Goal: Task Accomplishment & Management: Manage account settings

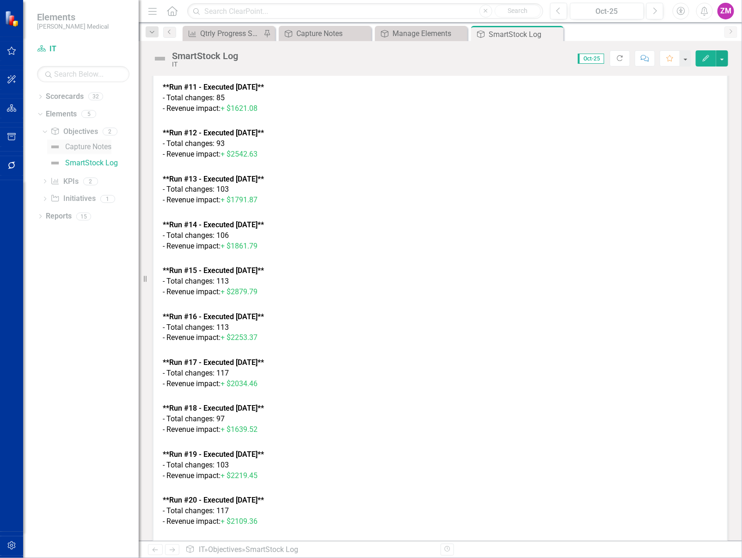
scroll to position [1392, 0]
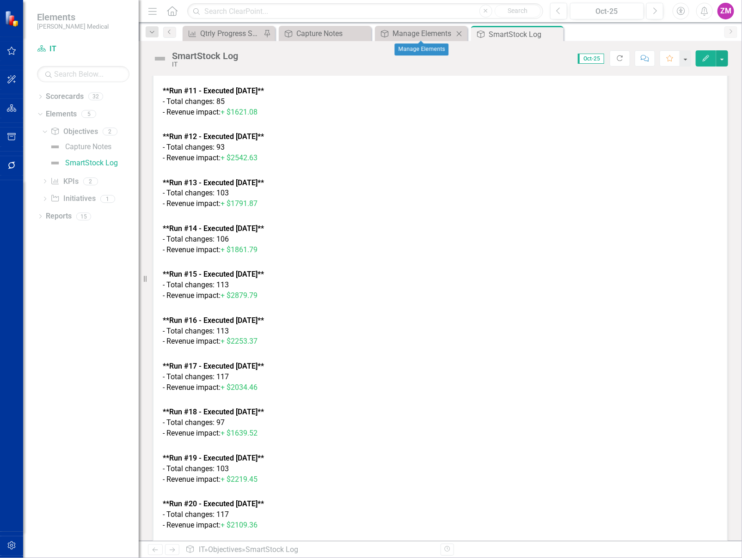
click at [460, 32] on icon "Close" at bounding box center [458, 33] width 9 height 7
click at [337, 37] on div "Capture Notes" at bounding box center [326, 34] width 61 height 12
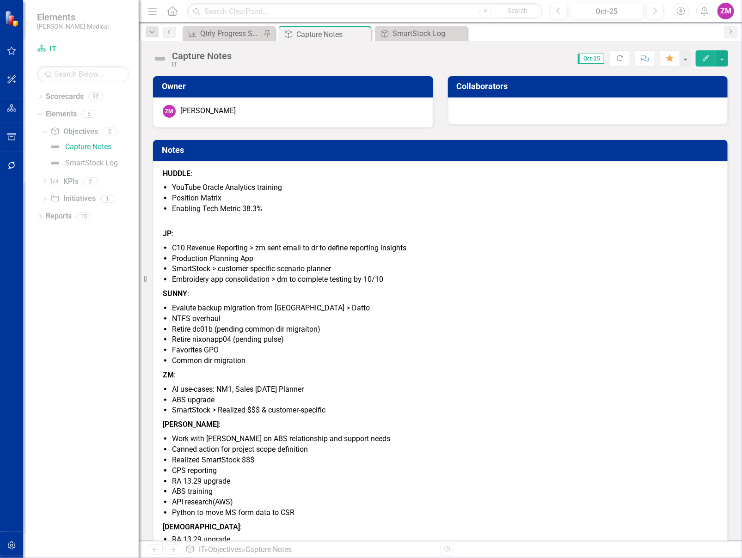
click at [423, 292] on p "SUNNY :" at bounding box center [440, 294] width 555 height 14
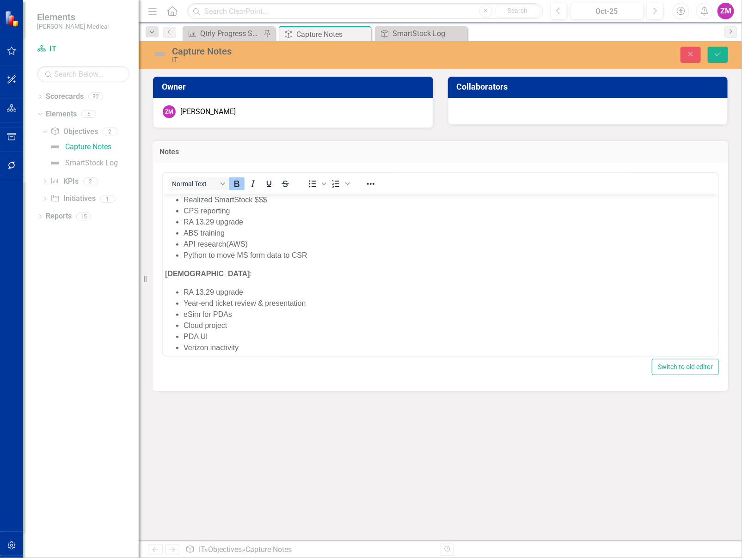
scroll to position [336, 0]
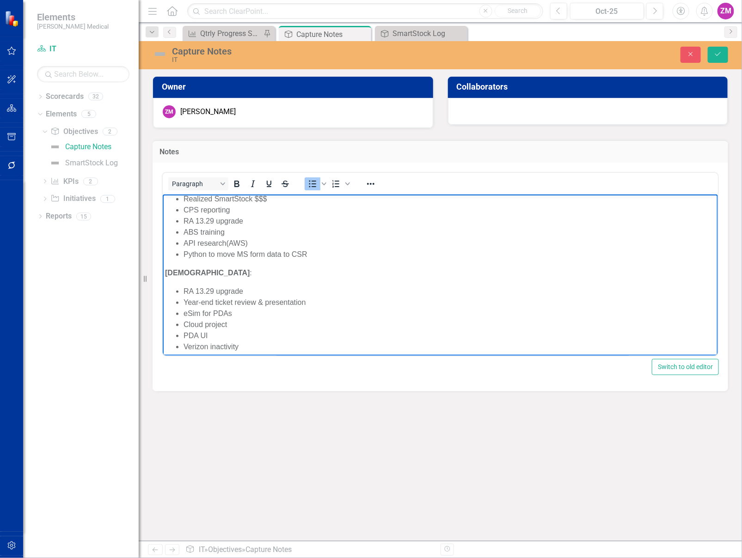
click at [250, 287] on li "RA 13.29 upgrade" at bounding box center [449, 291] width 532 height 11
click at [264, 331] on li "PDA UI" at bounding box center [449, 329] width 532 height 11
click at [267, 339] on li "Verizon inactivity" at bounding box center [449, 340] width 532 height 11
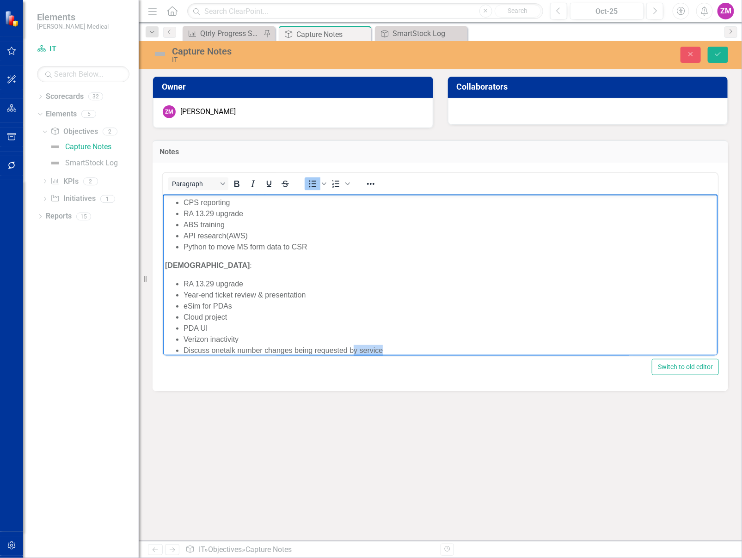
scroll to position [353, 0]
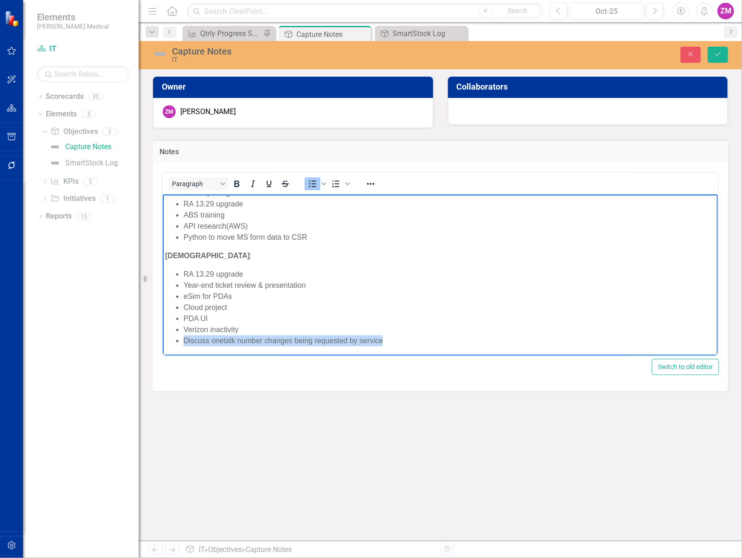
drag, startPoint x: 389, startPoint y: 349, endPoint x: 174, endPoint y: 341, distance: 215.1
click at [174, 341] on ul "RA 13.29 upgrade Year-end ticket review & presentation eSim for PDAs Cloud proj…" at bounding box center [440, 308] width 551 height 78
click at [365, 184] on icon "Reveal or hide additional toolbar items" at bounding box center [370, 183] width 11 height 11
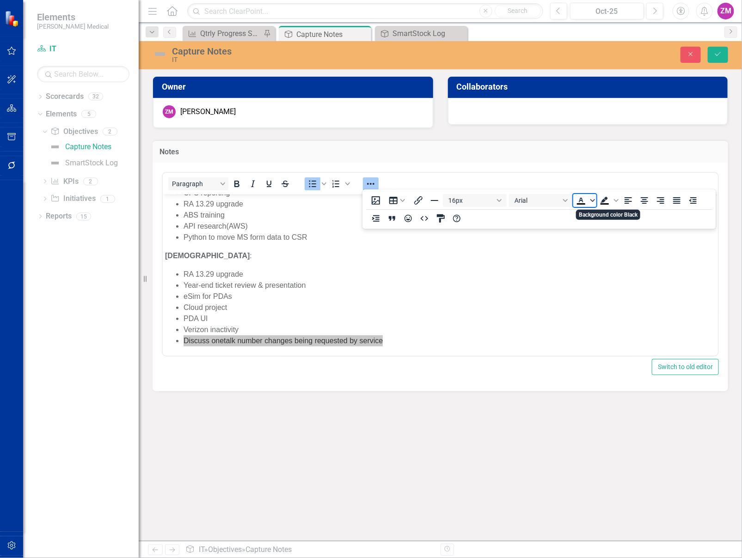
click at [592, 201] on icon "Text color Black" at bounding box center [592, 200] width 5 height 5
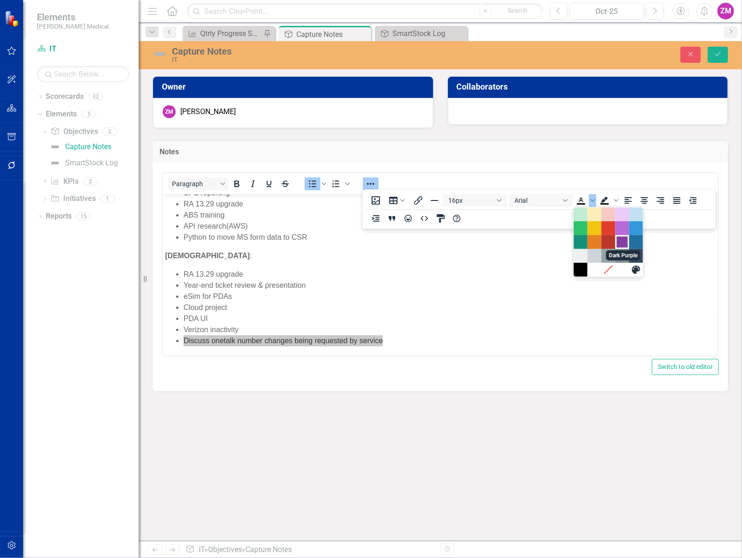
click at [626, 240] on div "Dark Purple" at bounding box center [622, 242] width 11 height 11
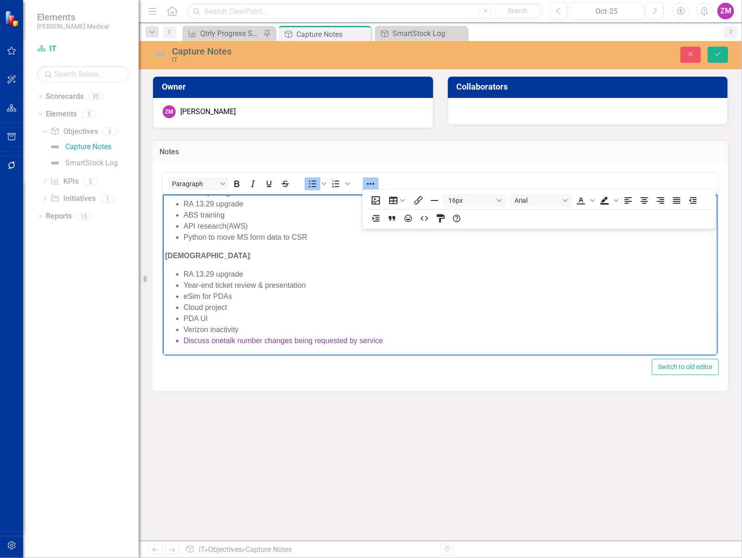
click at [552, 317] on li "PDA UI" at bounding box center [449, 318] width 532 height 11
click at [715, 55] on icon "Save" at bounding box center [718, 54] width 8 height 6
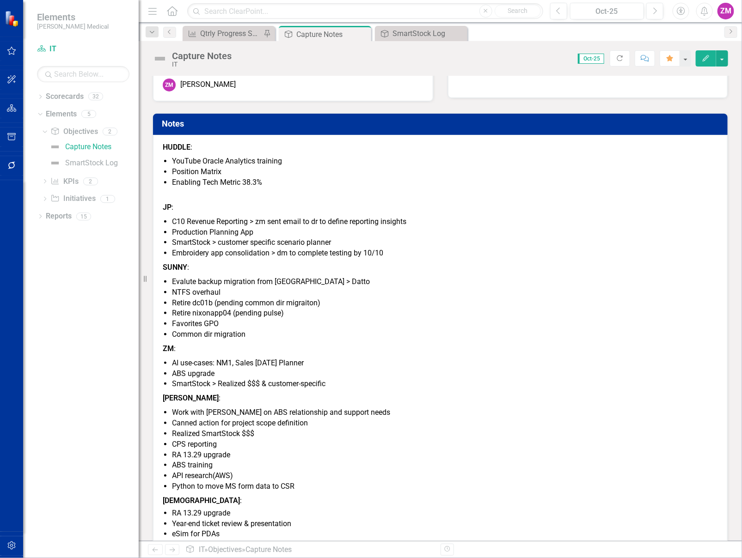
scroll to position [87, 0]
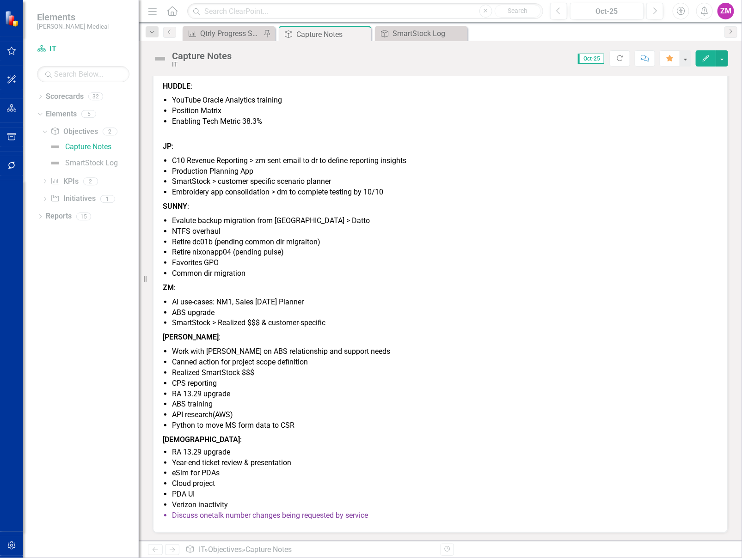
click at [335, 194] on li "Embroidery app consolidation > dm to complete testing by 10/10" at bounding box center [445, 192] width 546 height 11
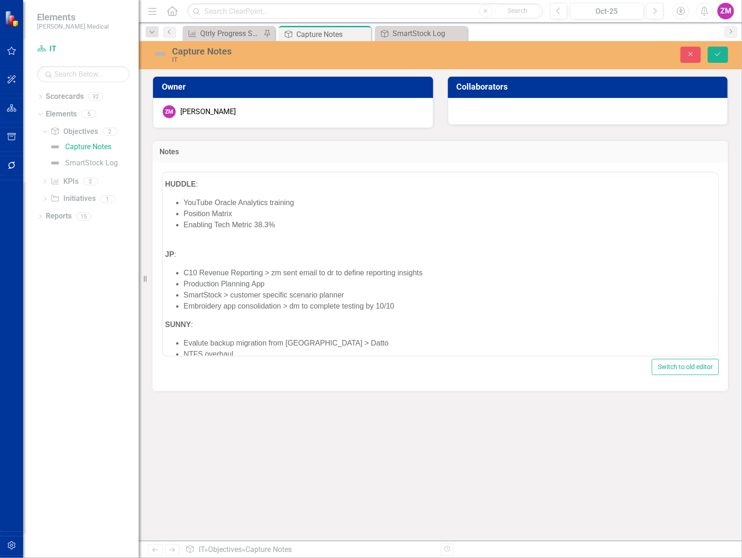
scroll to position [0, 0]
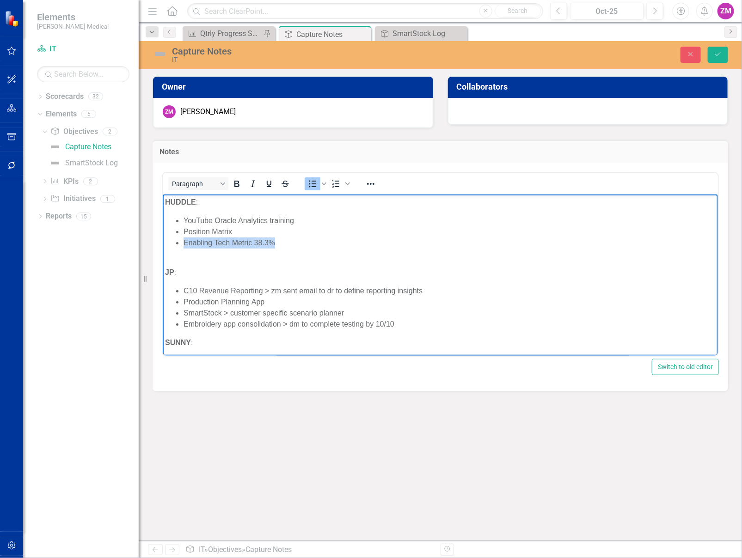
drag, startPoint x: 314, startPoint y: 243, endPoint x: 170, endPoint y: 241, distance: 144.7
click at [170, 241] on ul "YouTube Oracle Analytics training Position Matrix Enabling Tech Metric 38.3%" at bounding box center [440, 231] width 551 height 33
click at [353, 243] on li "Enabling Tech Metric 38.3%" at bounding box center [449, 242] width 532 height 11
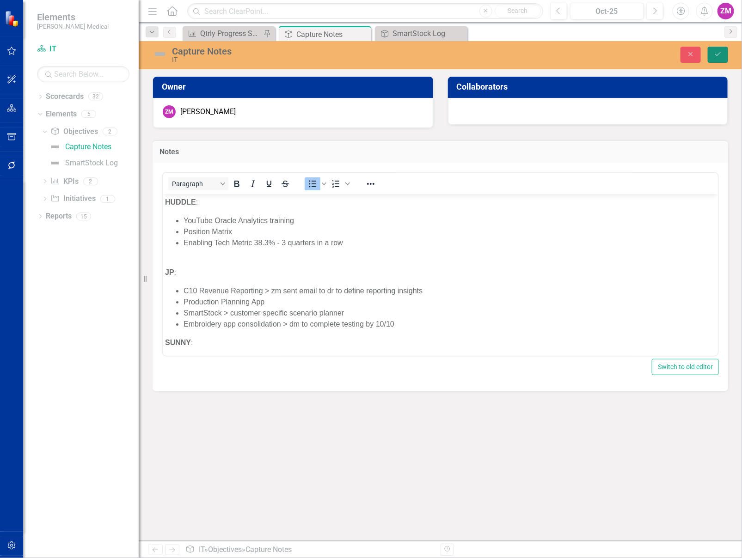
click at [716, 49] on button "Save" at bounding box center [718, 55] width 20 height 16
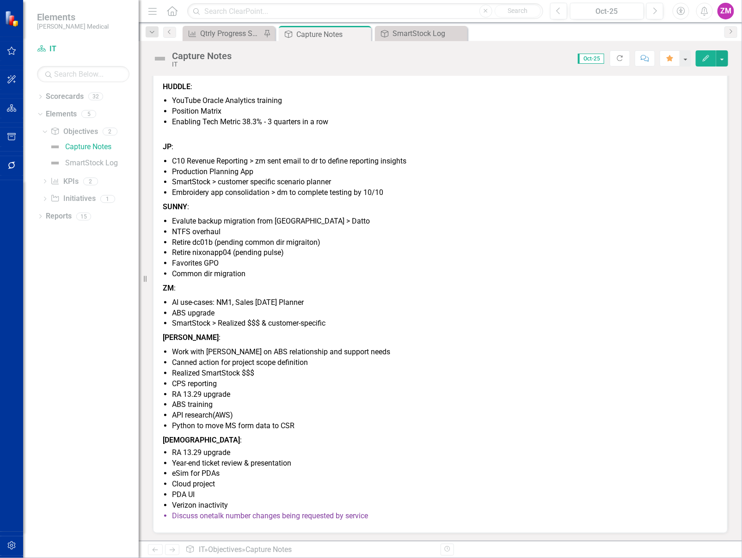
scroll to position [87, 0]
click at [444, 198] on span "HUDDLE : YouTube Oracle Analytics training Position Matrix Enabling Tech Metric…" at bounding box center [440, 302] width 555 height 442
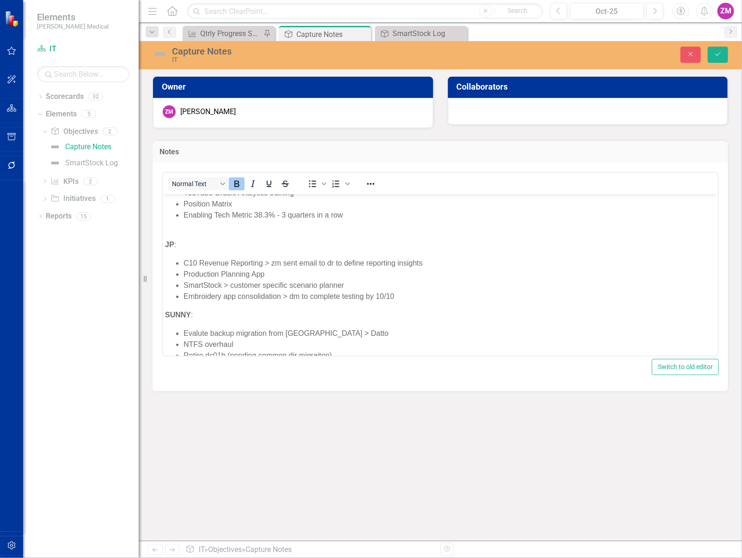
scroll to position [42, 0]
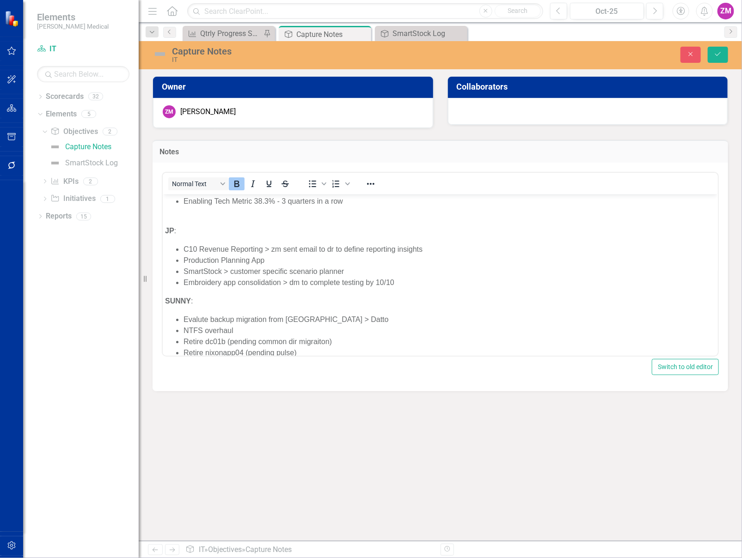
click at [425, 284] on li "Embroidery app consolidation > dm to complete testing by 10/10" at bounding box center [449, 282] width 532 height 11
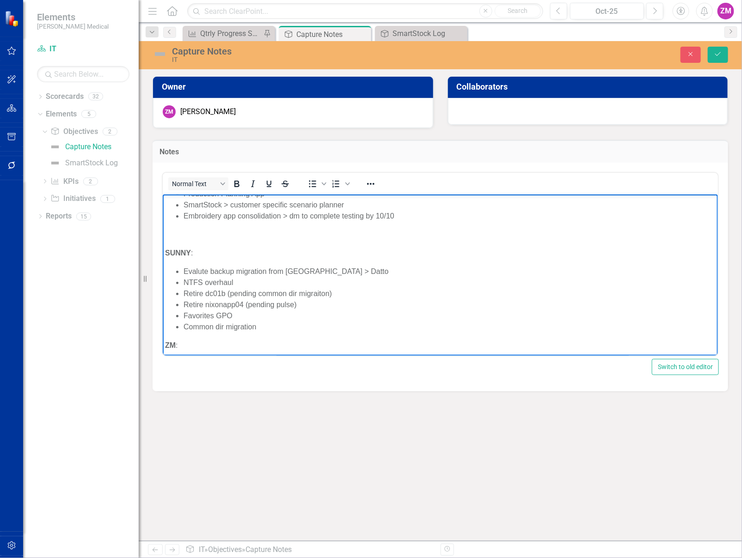
scroll to position [126, 0]
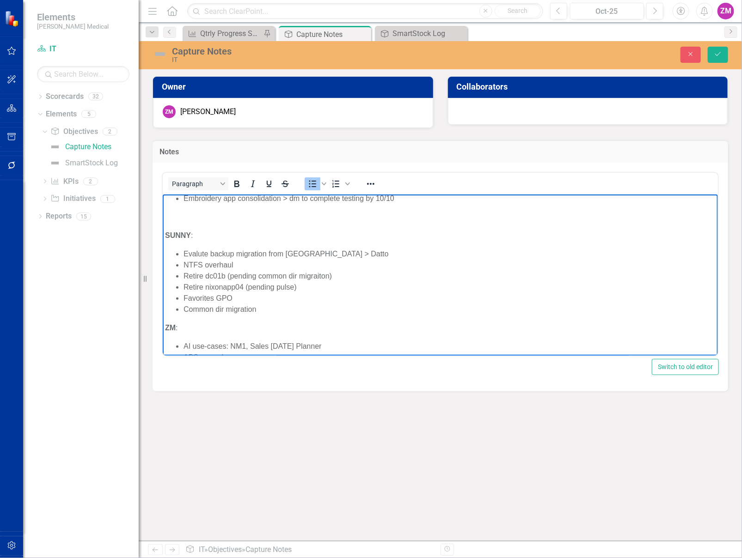
click at [307, 314] on li "Common dir migration" at bounding box center [449, 309] width 532 height 11
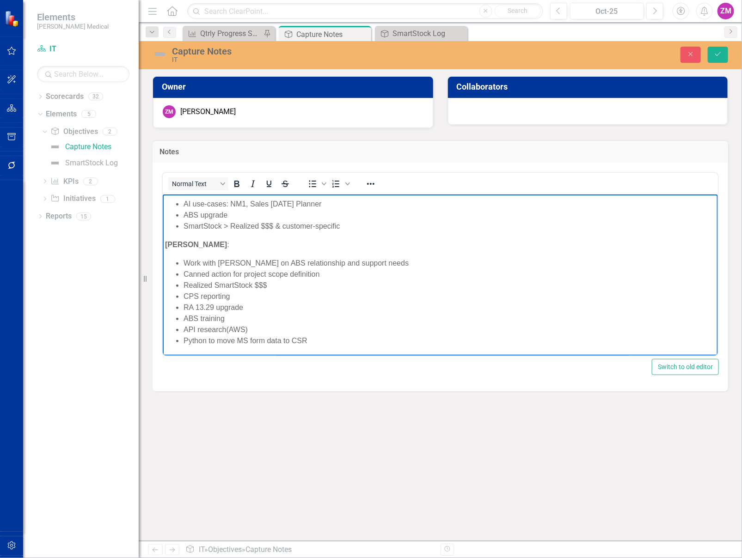
scroll to position [294, 0]
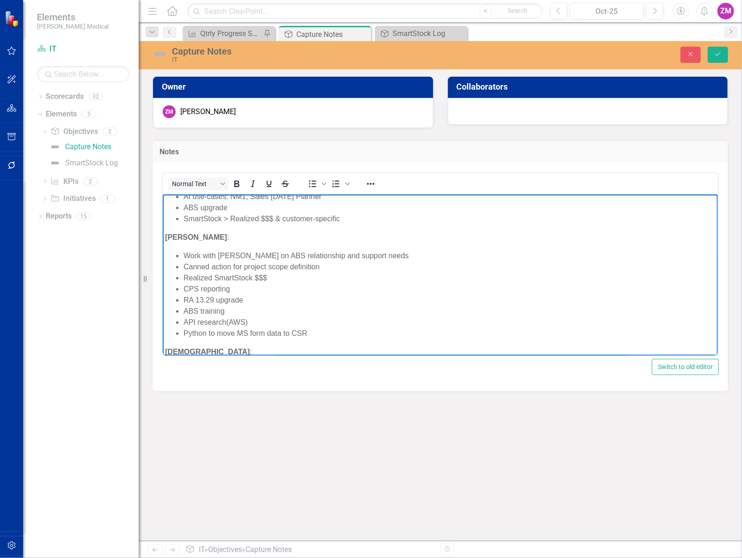
click at [353, 216] on li "SmartStock > Realized $$$ & customer-specific" at bounding box center [449, 218] width 532 height 11
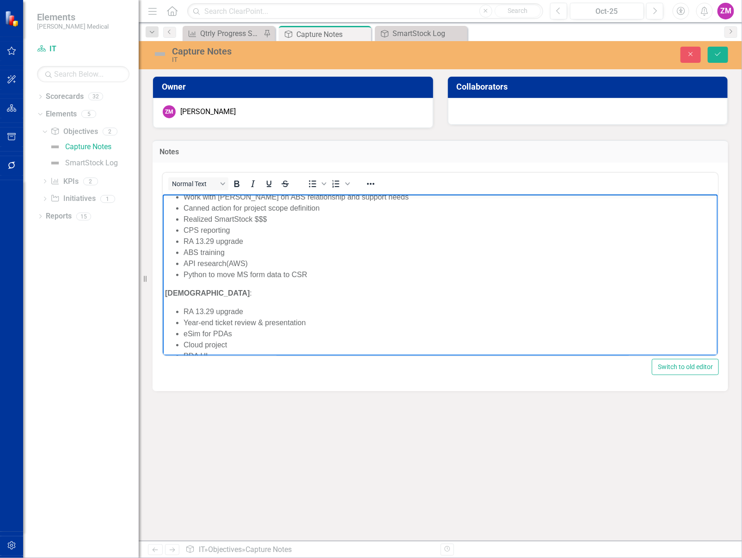
scroll to position [378, 0]
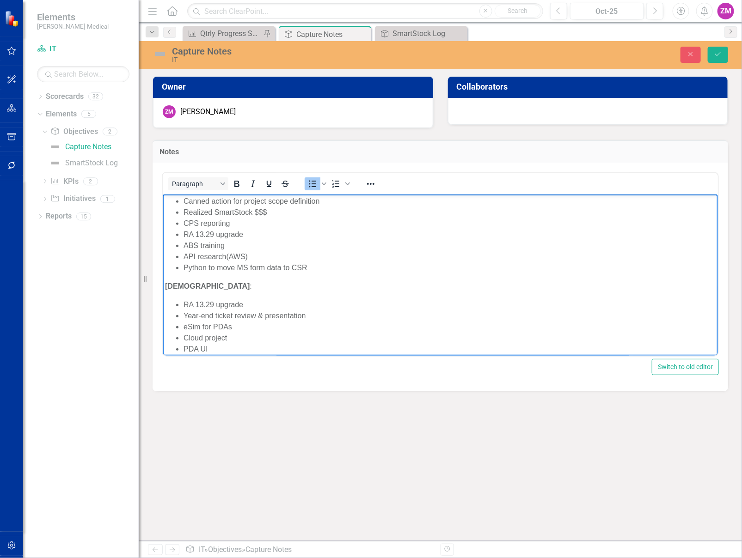
click at [341, 270] on li "Python to move MS form data to CSR" at bounding box center [449, 267] width 532 height 11
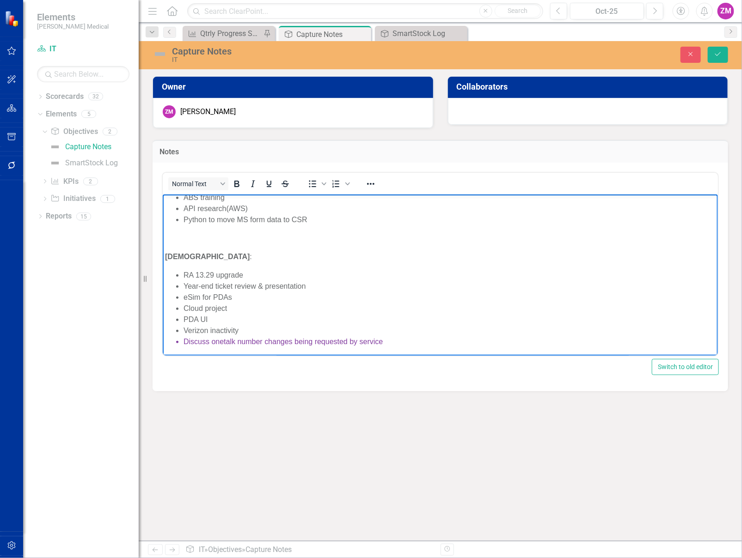
scroll to position [427, 0]
click at [710, 47] on button "Save" at bounding box center [718, 55] width 20 height 16
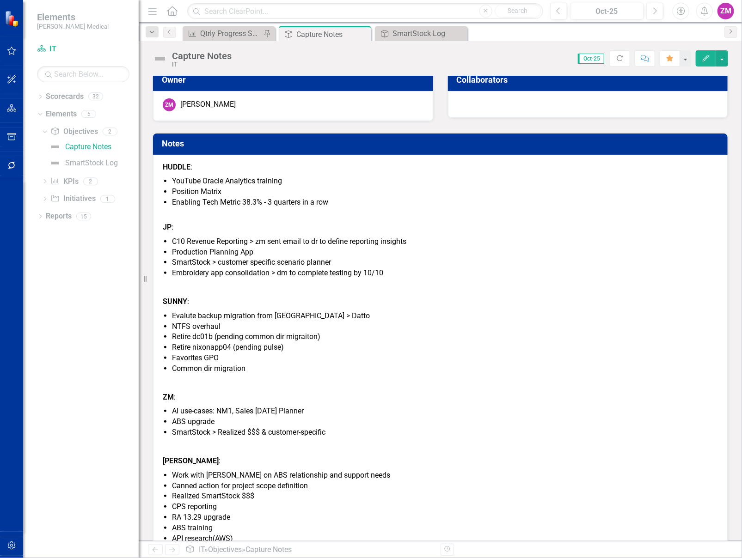
scroll to position [0, 0]
